Goal: Task Accomplishment & Management: Complete application form

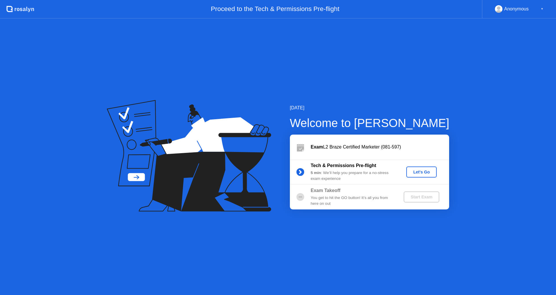
click at [416, 172] on div "Let's Go" at bounding box center [422, 171] width 26 height 5
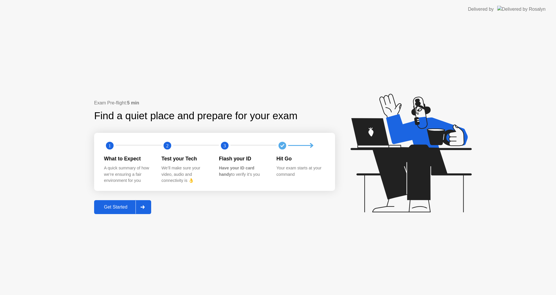
click at [129, 203] on button "Get Started" at bounding box center [122, 207] width 57 height 14
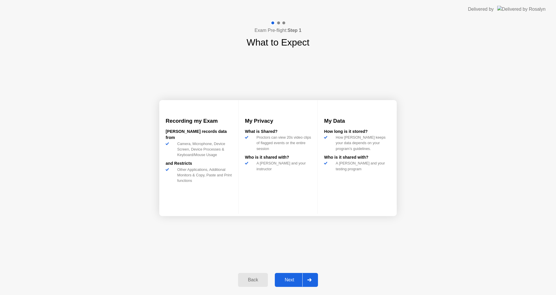
click at [298, 274] on button "Next" at bounding box center [296, 280] width 43 height 14
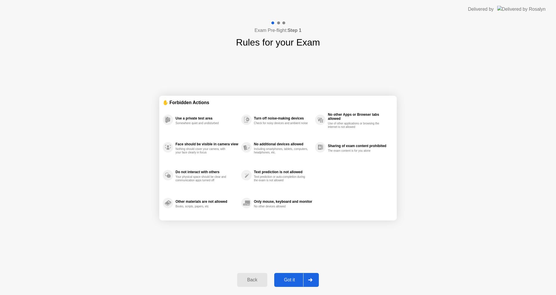
click at [298, 274] on button "Got it" at bounding box center [296, 280] width 45 height 14
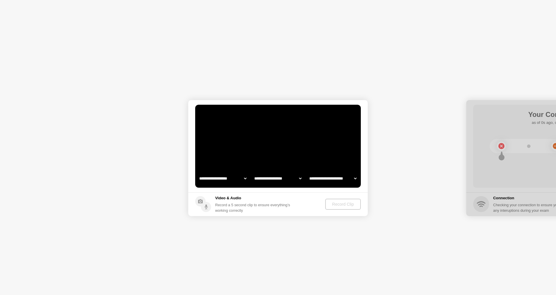
select select "**********"
select select "*******"
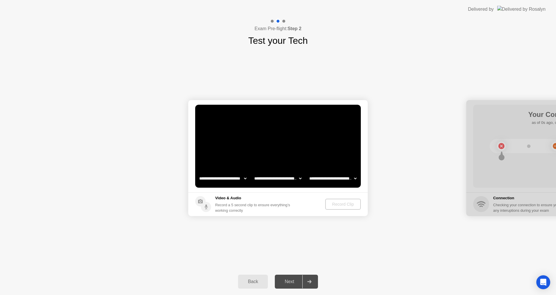
click at [218, 178] on select "**********" at bounding box center [223, 178] width 50 height 12
click at [217, 178] on select "**********" at bounding box center [223, 178] width 50 height 12
click at [347, 204] on div "Record Clip" at bounding box center [343, 204] width 31 height 5
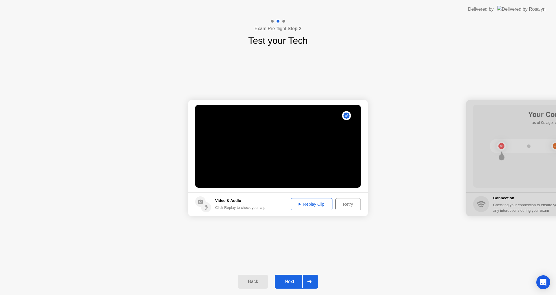
click at [304, 284] on div at bounding box center [309, 281] width 14 height 13
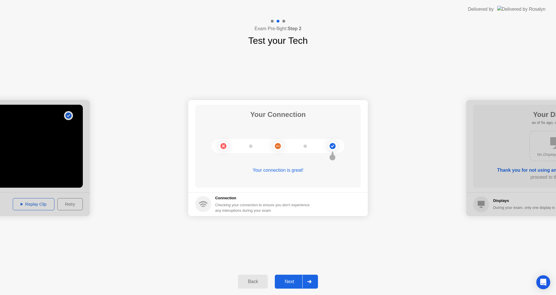
click at [298, 282] on div "Next" at bounding box center [290, 281] width 26 height 5
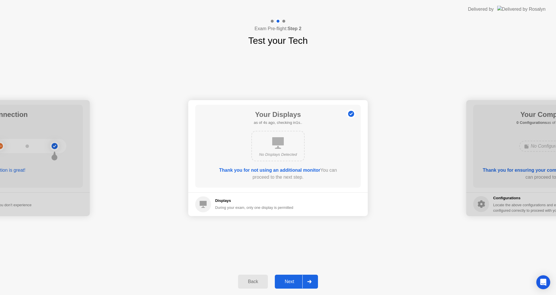
click at [296, 284] on div "Next" at bounding box center [290, 281] width 26 height 5
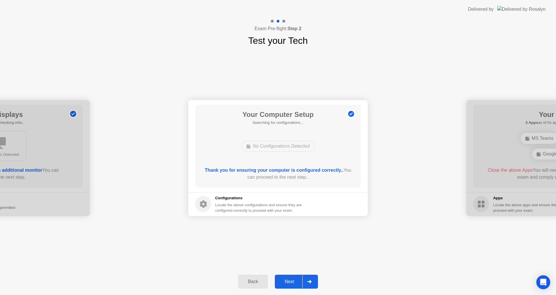
click at [294, 284] on div "Next" at bounding box center [290, 281] width 26 height 5
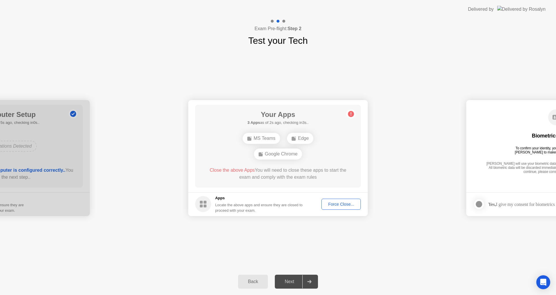
click at [339, 206] on div "Force Close..." at bounding box center [341, 204] width 35 height 5
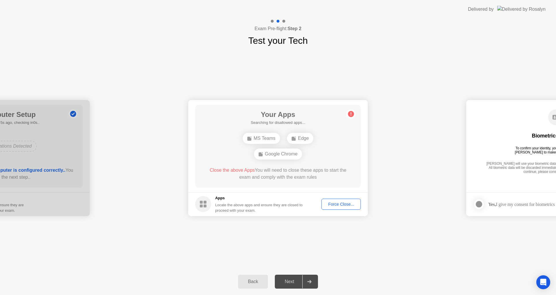
click at [344, 204] on div "Force Close..." at bounding box center [341, 204] width 35 height 5
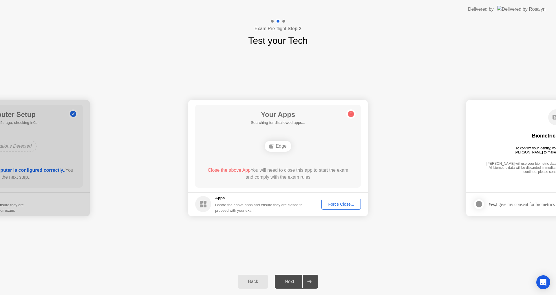
click at [346, 203] on div "Force Close..." at bounding box center [341, 204] width 35 height 5
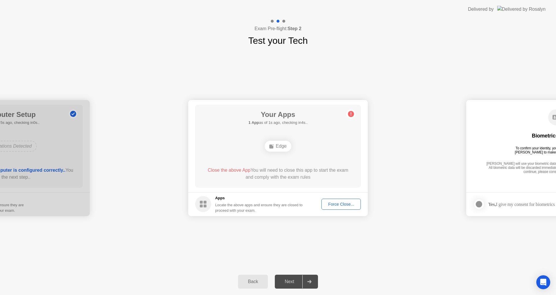
click at [275, 141] on div "Edge" at bounding box center [278, 146] width 26 height 11
click at [277, 143] on div "Edge" at bounding box center [278, 146] width 26 height 11
click at [264, 151] on div "Edge" at bounding box center [278, 146] width 133 height 16
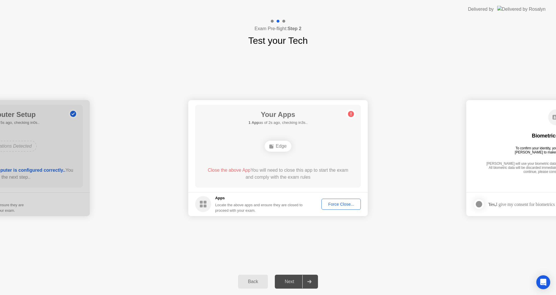
drag, startPoint x: 282, startPoint y: 150, endPoint x: 280, endPoint y: 145, distance: 4.6
click at [281, 149] on div "Edge" at bounding box center [278, 146] width 26 height 11
drag, startPoint x: 280, startPoint y: 145, endPoint x: 340, endPoint y: 200, distance: 81.2
click at [280, 147] on div "Edge" at bounding box center [278, 146] width 26 height 11
click at [344, 209] on footer "Apps Locate the above apps and ensure they are closed to proceed with your exam…" at bounding box center [278, 204] width 180 height 24
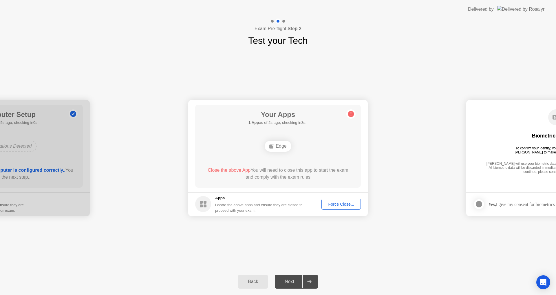
click at [344, 207] on button "Force Close..." at bounding box center [341, 203] width 39 height 11
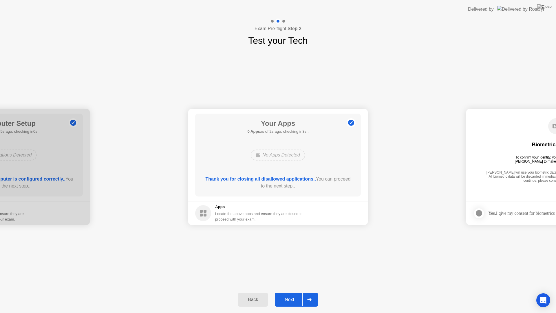
click at [302, 294] on div "Next" at bounding box center [290, 299] width 26 height 5
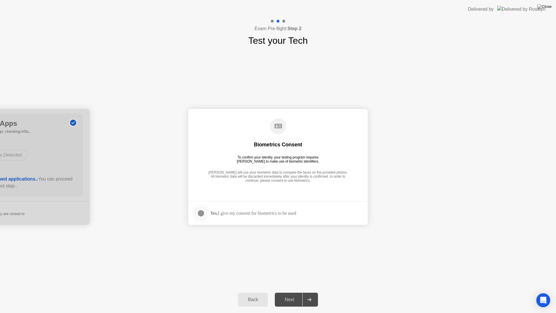
click at [252, 210] on div "Yes, I give my consent for biometrics to be used" at bounding box center [245, 213] width 101 height 12
click at [252, 214] on div "Yes, I give my consent for biometrics to be used" at bounding box center [253, 213] width 86 height 6
click at [209, 216] on label at bounding box center [202, 213] width 15 height 12
click at [292, 294] on button "Next" at bounding box center [296, 300] width 43 height 14
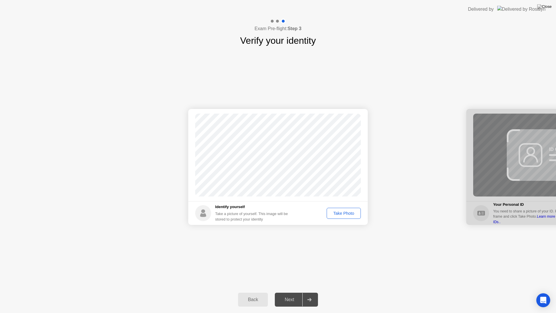
click at [350, 213] on div "Take Photo" at bounding box center [344, 213] width 30 height 5
click at [294, 294] on div "Next" at bounding box center [290, 299] width 26 height 5
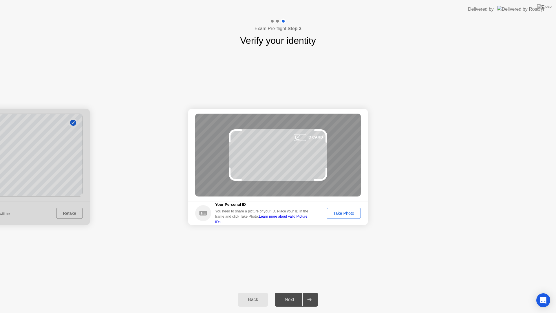
click at [335, 212] on div "Take Photo" at bounding box center [344, 213] width 30 height 5
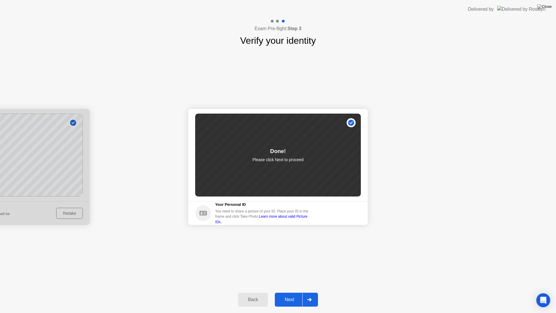
click at [305, 294] on div at bounding box center [309, 299] width 14 height 13
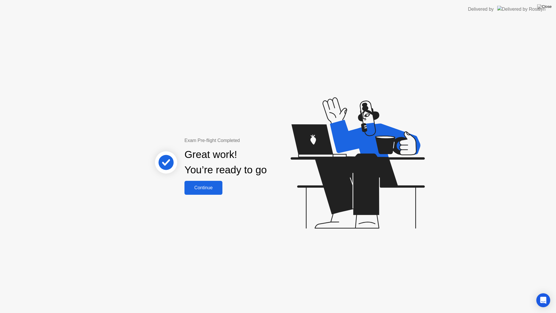
click at [201, 188] on div "Continue" at bounding box center [203, 187] width 34 height 5
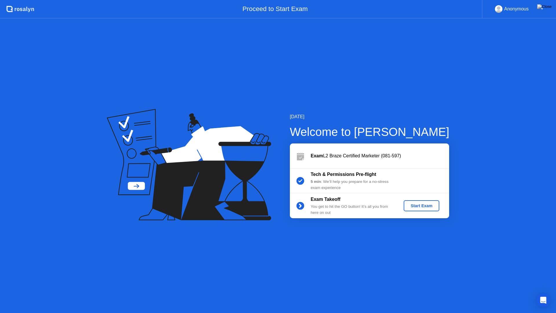
click at [424, 204] on div "Start Exam" at bounding box center [421, 205] width 31 height 5
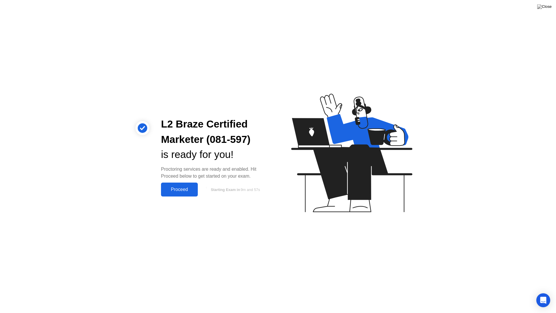
click at [184, 191] on div "Proceed" at bounding box center [179, 189] width 33 height 5
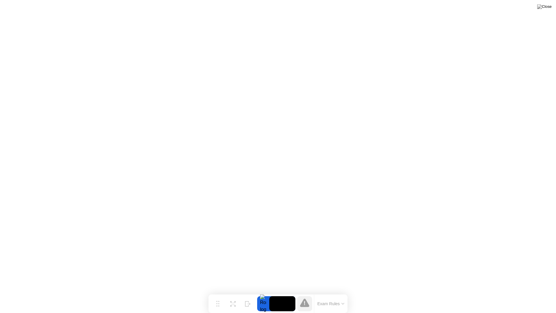
click at [342, 294] on button "Exam Rules" at bounding box center [331, 303] width 31 height 5
